Goal: Go to known website: Access a specific website the user already knows

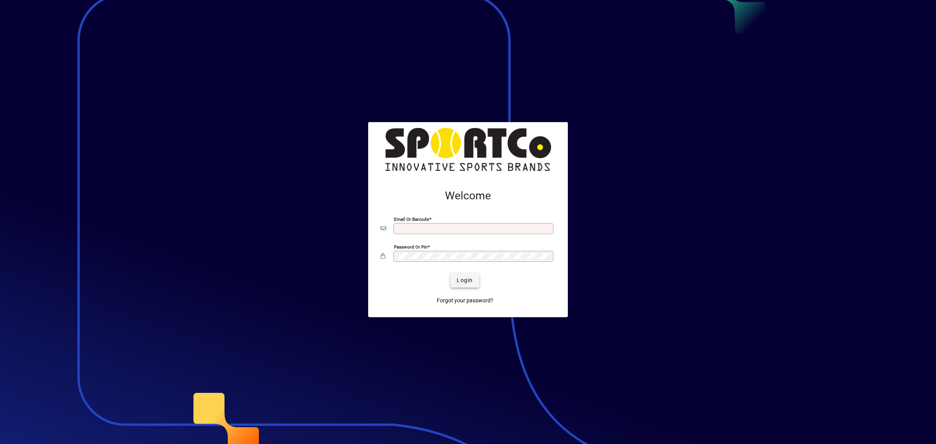
type input "**********"
click at [469, 281] on span "Login" at bounding box center [464, 280] width 16 height 8
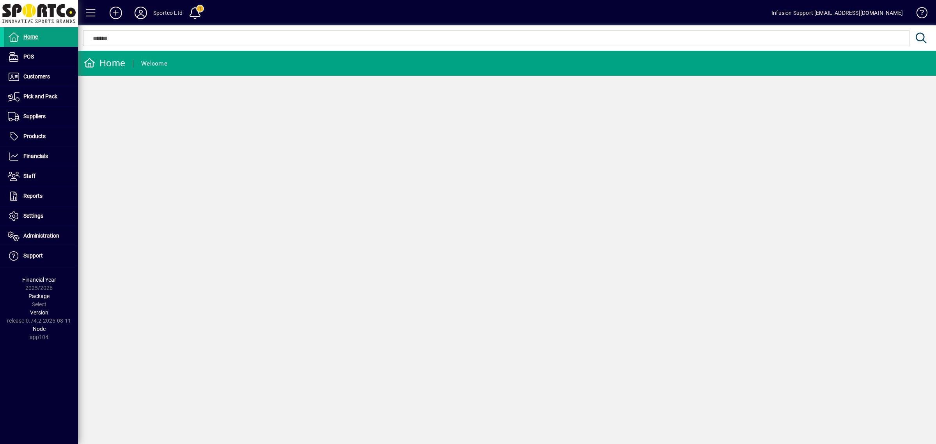
click at [143, 12] on icon at bounding box center [141, 13] width 16 height 12
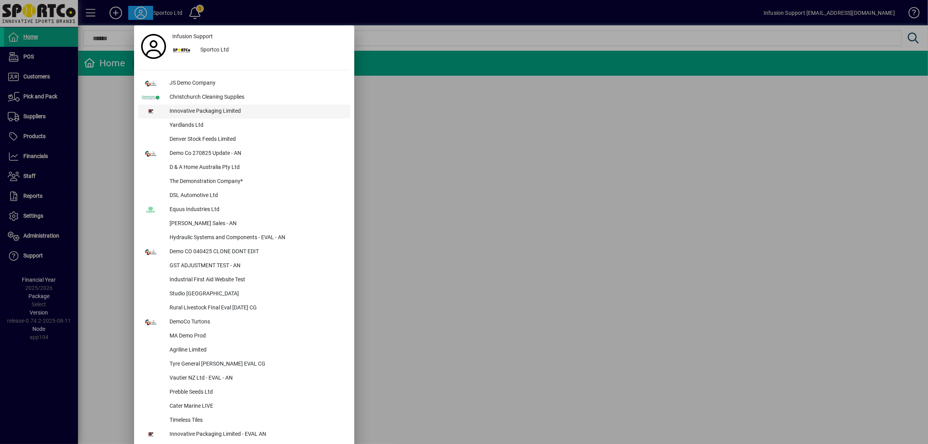
click at [202, 111] on div "Innovative Packaging Limited" at bounding box center [256, 111] width 187 height 14
